Goal: Task Accomplishment & Management: Manage account settings

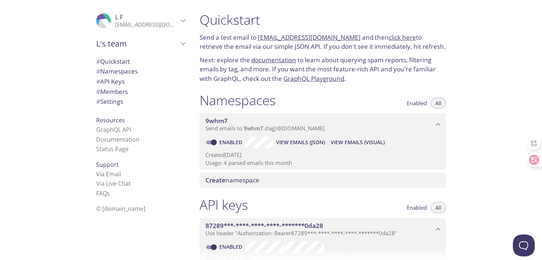
click at [179, 43] on icon "L's team" at bounding box center [183, 43] width 9 height 9
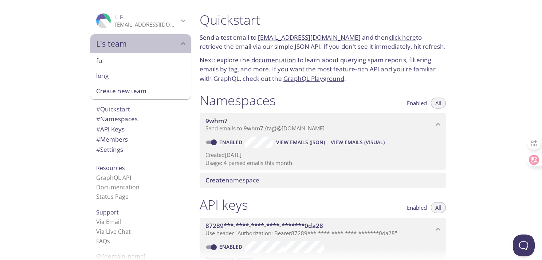
click at [179, 43] on icon "L's team" at bounding box center [183, 43] width 9 height 9
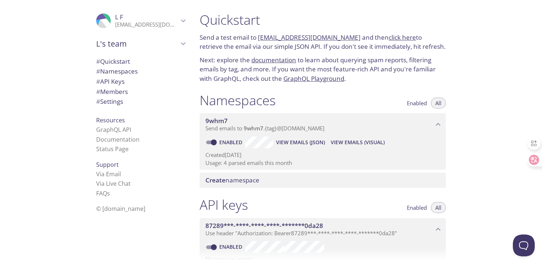
click at [488, 67] on div "Quickstart Send a test email to 9whm7.test@inbox.testmail.app and then click he…" at bounding box center [368, 130] width 349 height 260
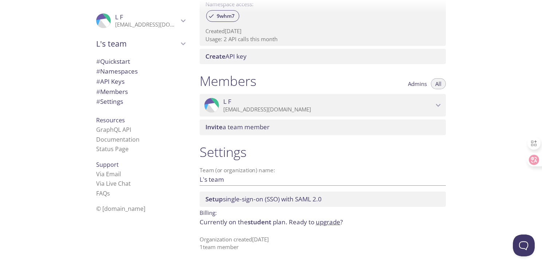
scroll to position [258, 0]
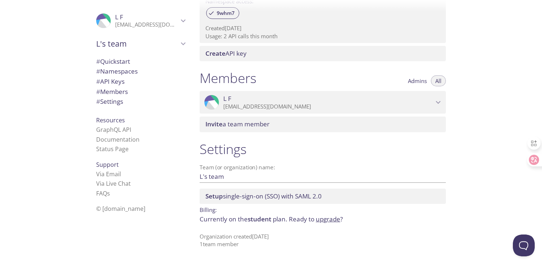
click at [432, 103] on span "L F" at bounding box center [328, 99] width 210 height 8
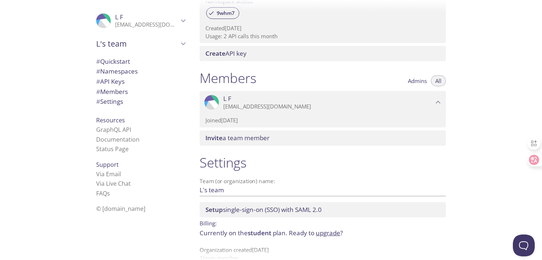
click at [468, 101] on div "Quickstart Send a test email to 9whm7.test@inbox.testmail.app and then click he…" at bounding box center [368, 130] width 349 height 260
click at [109, 102] on span "# Settings" at bounding box center [109, 101] width 27 height 8
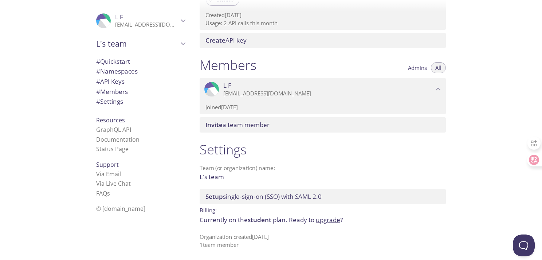
click at [179, 24] on icon "L F" at bounding box center [183, 20] width 9 height 9
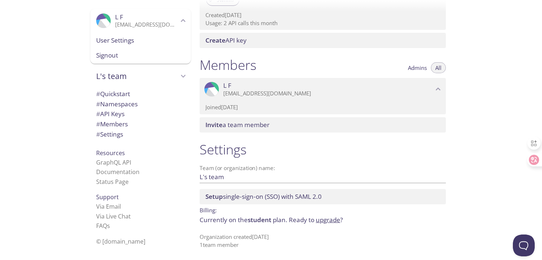
click at [104, 23] on icon ".cls-1 { fill: #6d5ca8; } .cls-2 { fill: #3fc191; } .cls-3 { fill: #3b4752; } .…" at bounding box center [103, 20] width 15 height 15
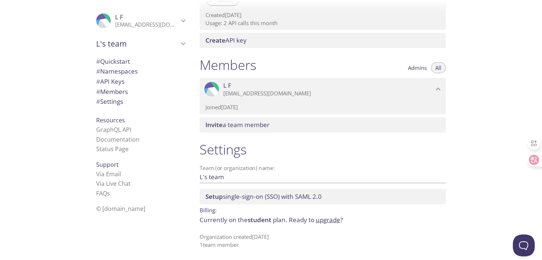
click at [104, 23] on icon ".cls-1 { fill: #6d5ca8; } .cls-2 { fill: #3fc191; } .cls-3 { fill: #3b4752; } .…" at bounding box center [103, 20] width 15 height 15
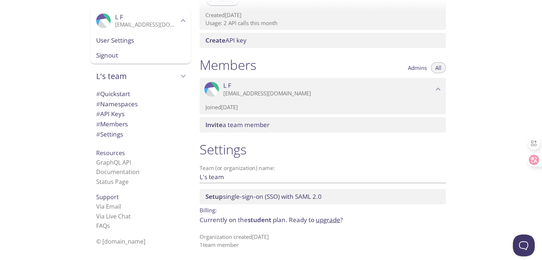
click at [101, 36] on span "User Settings" at bounding box center [140, 40] width 89 height 9
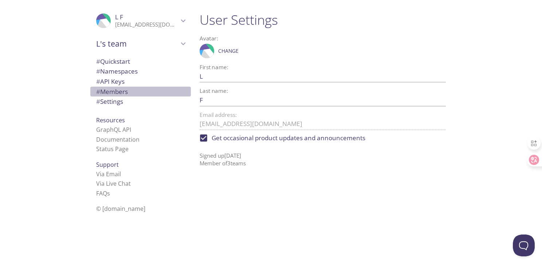
click at [110, 93] on span "# Members" at bounding box center [112, 91] width 32 height 8
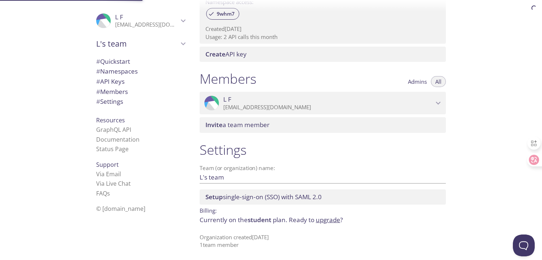
click at [110, 71] on span "# Namespaces" at bounding box center [117, 71] width 42 height 8
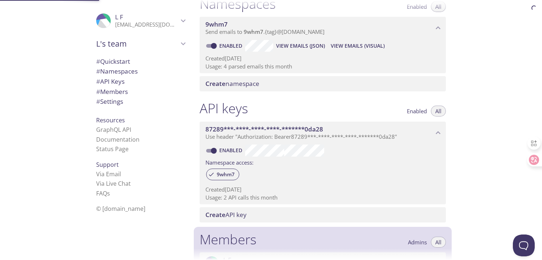
scroll to position [92, 0]
